Goal: Information Seeking & Learning: Check status

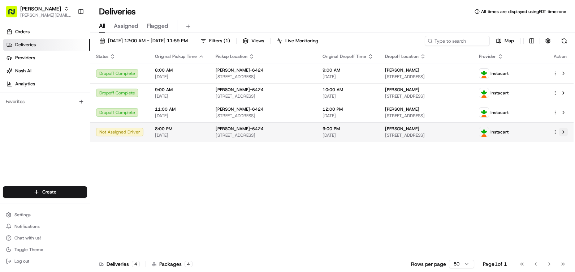
click at [562, 128] on button at bounding box center [564, 132] width 9 height 9
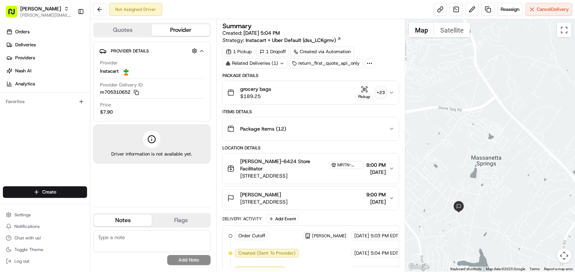
drag, startPoint x: 500, startPoint y: 139, endPoint x: 472, endPoint y: 119, distance: 34.1
click at [472, 119] on div at bounding box center [491, 145] width 170 height 252
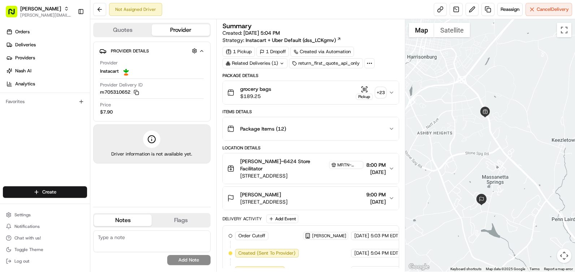
drag, startPoint x: 493, startPoint y: 123, endPoint x: 496, endPoint y: 151, distance: 28.3
click at [496, 151] on div at bounding box center [491, 145] width 170 height 252
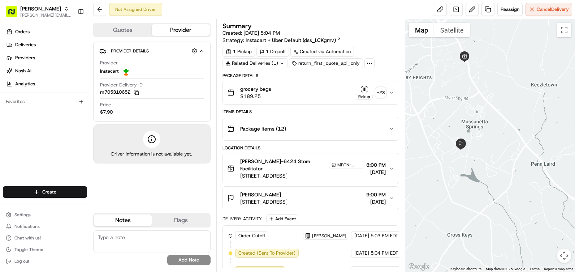
drag, startPoint x: 520, startPoint y: 245, endPoint x: 496, endPoint y: 154, distance: 94.4
click at [496, 154] on div at bounding box center [491, 145] width 170 height 252
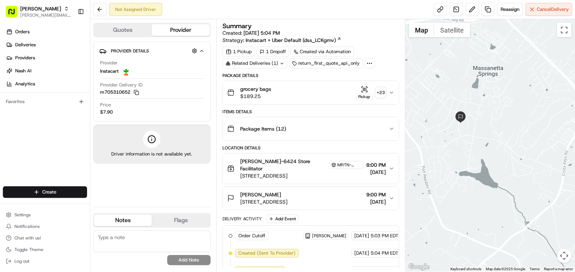
drag, startPoint x: 454, startPoint y: 112, endPoint x: 455, endPoint y: 121, distance: 9.0
click at [455, 121] on div at bounding box center [491, 145] width 170 height 252
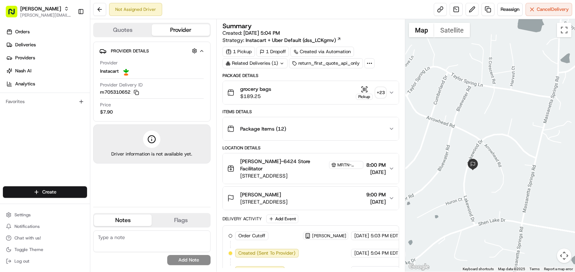
drag, startPoint x: 501, startPoint y: 102, endPoint x: 489, endPoint y: 146, distance: 45.9
click at [489, 146] on div at bounding box center [491, 145] width 170 height 252
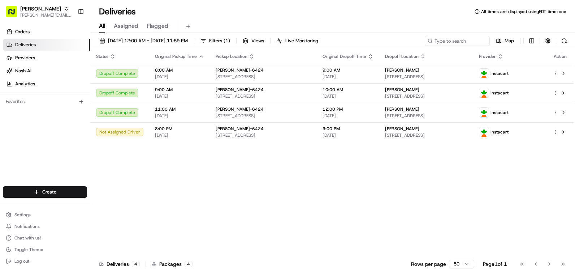
click at [402, 205] on div "Status Original Pickup Time Pickup Location Original Dropoff Time Dropoff Locat…" at bounding box center [332, 152] width 484 height 207
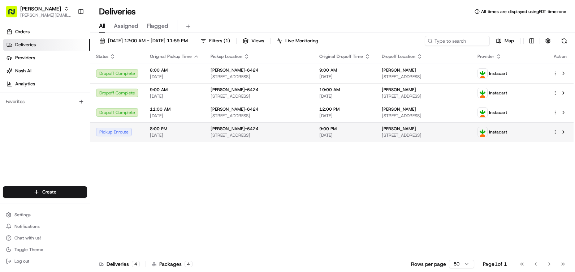
click at [124, 130] on div "Pickup Enroute" at bounding box center [117, 132] width 42 height 9
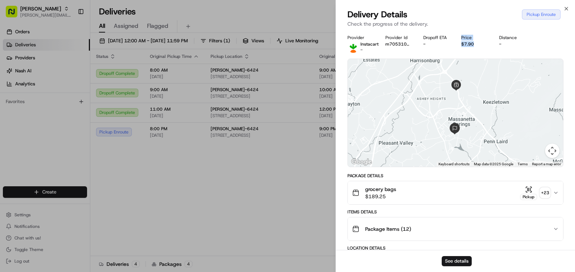
drag, startPoint x: 477, startPoint y: 46, endPoint x: 460, endPoint y: 35, distance: 19.8
click at [460, 35] on div "Provider Instacart - Provider Id m705310652 Dropoff ETA - Price $7.90 Distance -" at bounding box center [456, 44] width 216 height 18
click at [442, 215] on div "Items Details Package Items ( 12 )" at bounding box center [456, 225] width 216 height 32
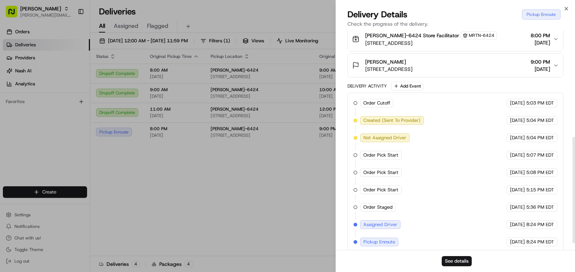
scroll to position [233, 0]
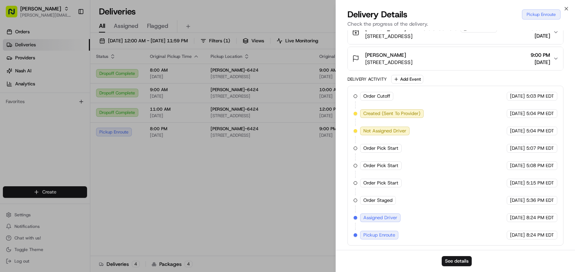
click at [406, 238] on div "Order Cutoff Martin's 08/22/2025 5:03 PM EDT Created (Sent To Provider) Instaca…" at bounding box center [456, 165] width 204 height 147
click at [567, 7] on icon "button" at bounding box center [567, 9] width 6 height 6
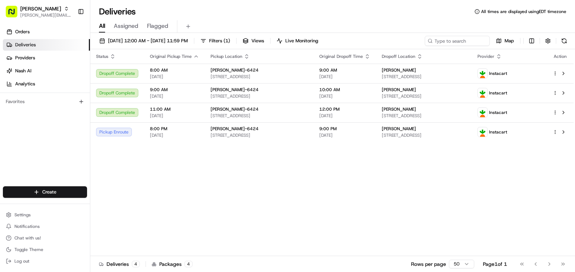
drag, startPoint x: 390, startPoint y: 189, endPoint x: 530, endPoint y: 171, distance: 141.8
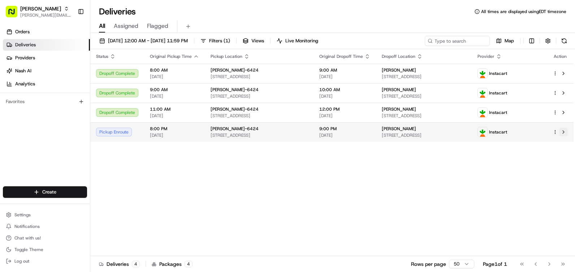
click at [566, 129] on button at bounding box center [564, 132] width 9 height 9
